Goal: Transaction & Acquisition: Purchase product/service

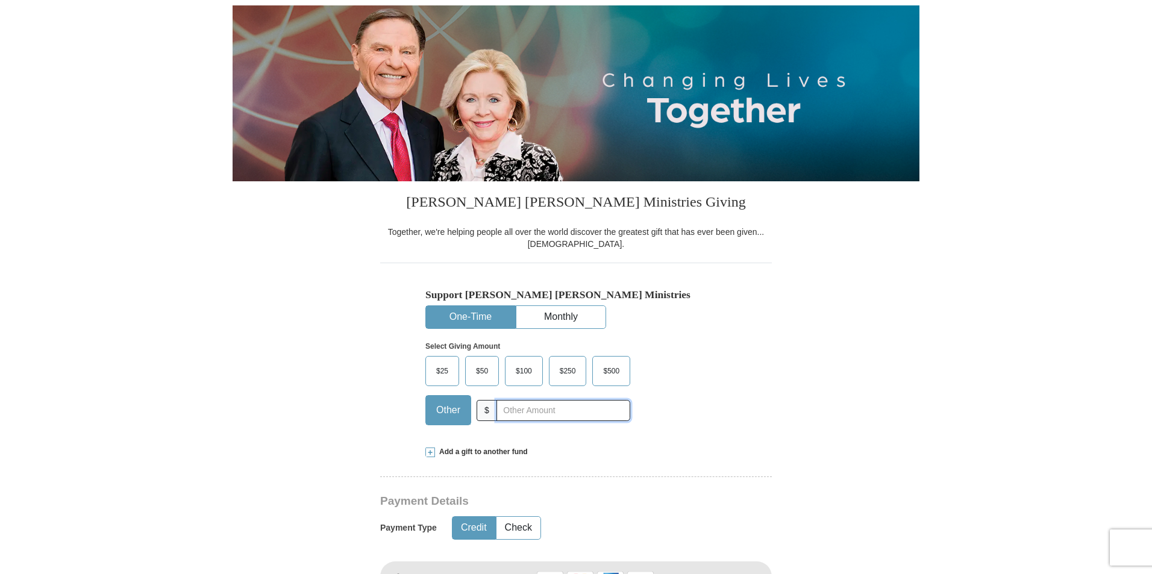
click at [509, 413] on input "text" at bounding box center [564, 410] width 134 height 21
type input "200.00"
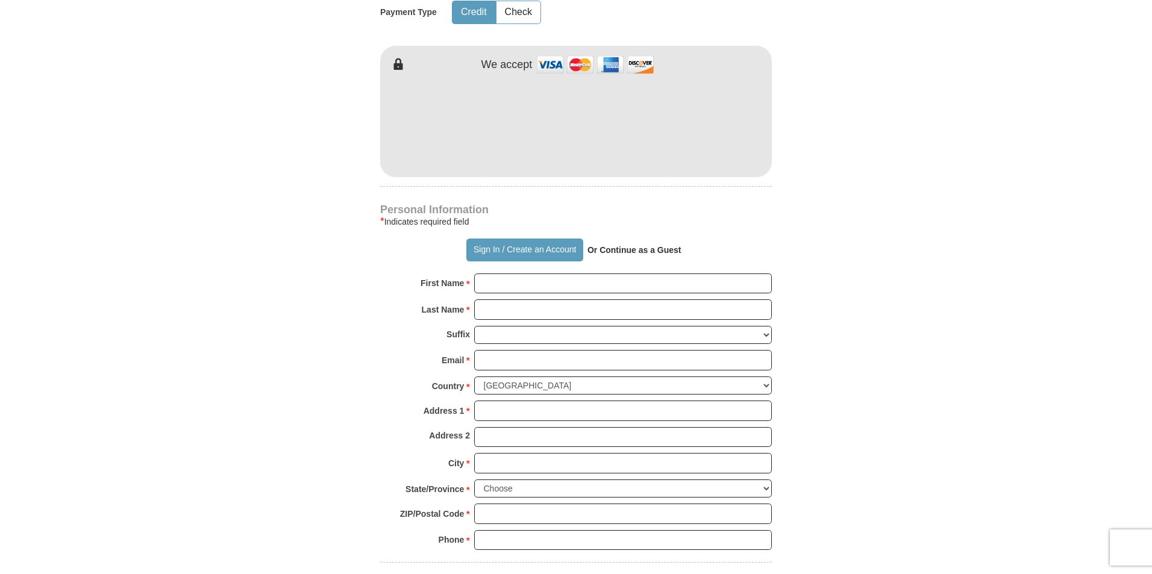
scroll to position [663, 0]
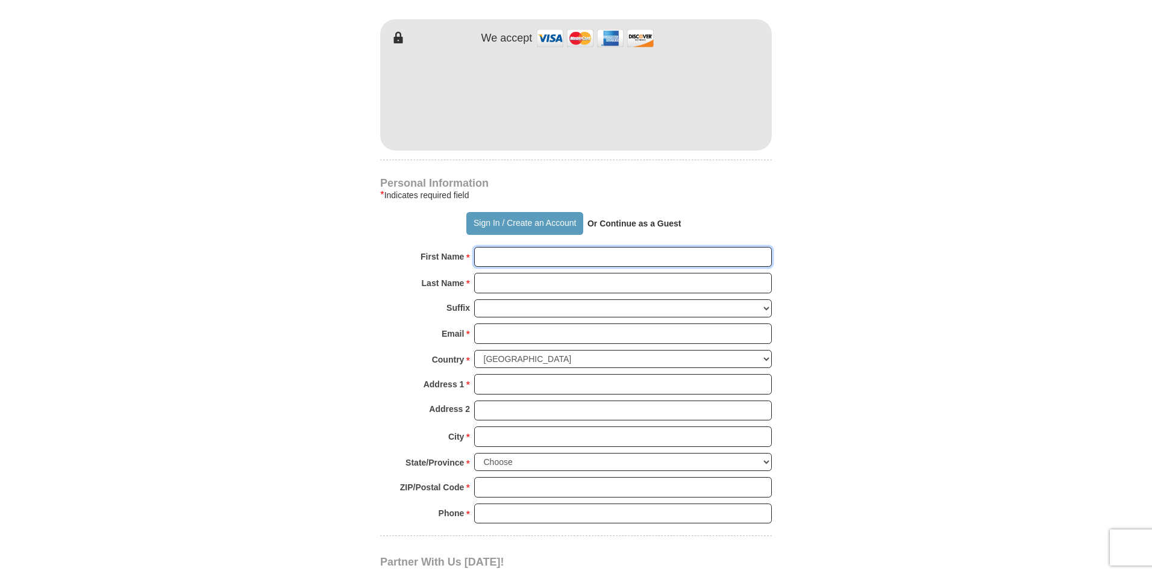
click at [506, 263] on input "First Name *" at bounding box center [623, 257] width 298 height 20
type input "[PERSON_NAME] and [PERSON_NAME]"
click at [536, 286] on input "Last Name *" at bounding box center [623, 283] width 298 height 20
type input "[PERSON_NAME]"
click at [531, 327] on input "Email *" at bounding box center [623, 334] width 298 height 20
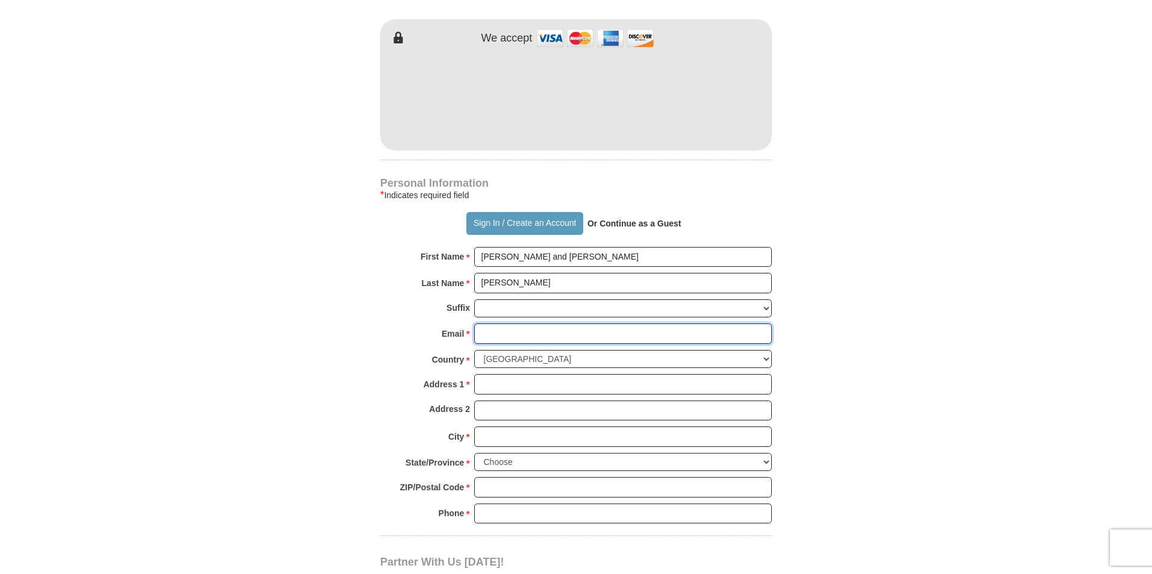
type input "[EMAIL_ADDRESS][DOMAIN_NAME]"
type input "Po Box 54281"
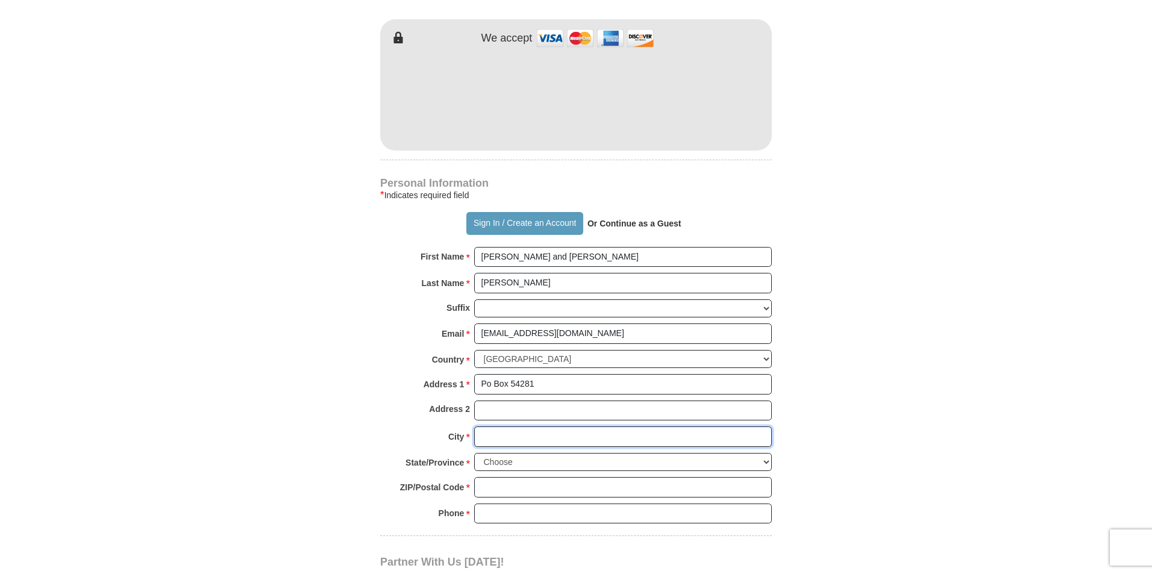
type input "Tulsa"
select select "OK"
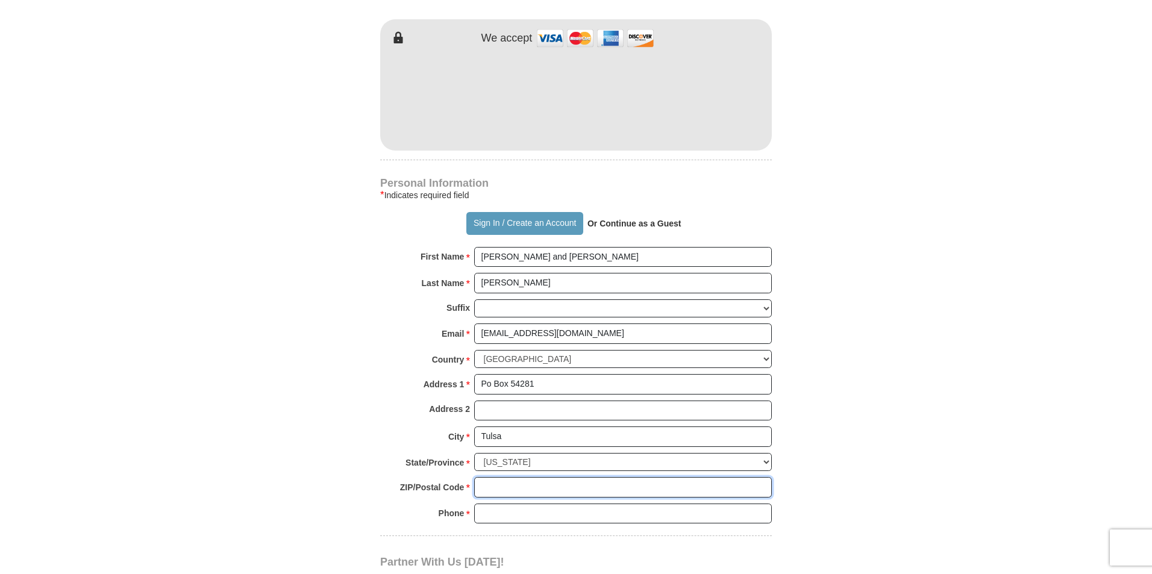
type input "74155"
type input "9183139197"
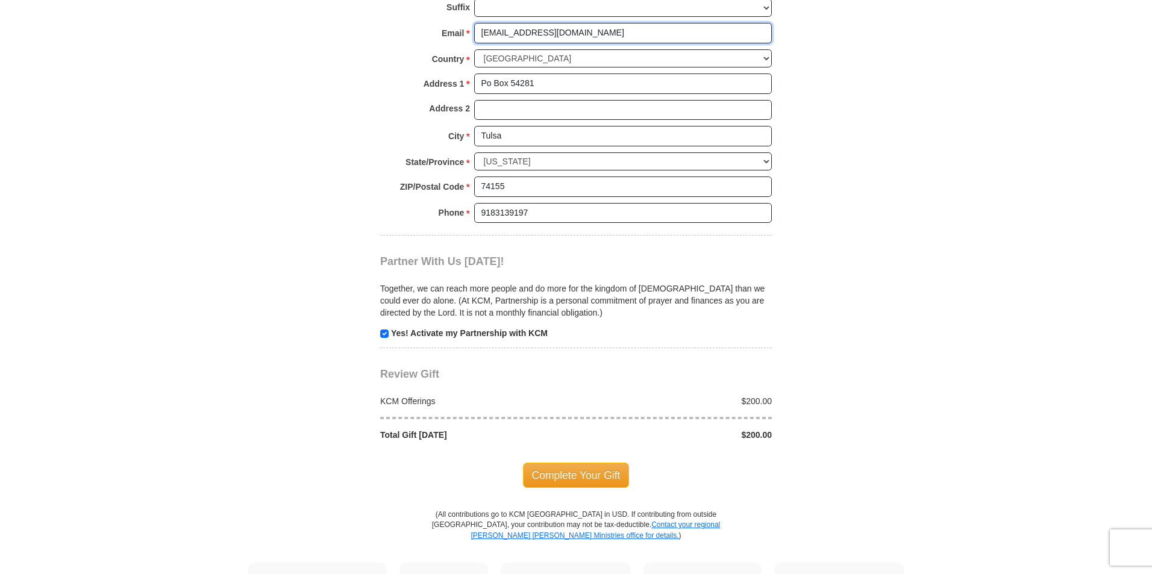
scroll to position [964, 0]
click at [615, 474] on span "Complete Your Gift" at bounding box center [576, 474] width 107 height 25
